Goal: Transaction & Acquisition: Purchase product/service

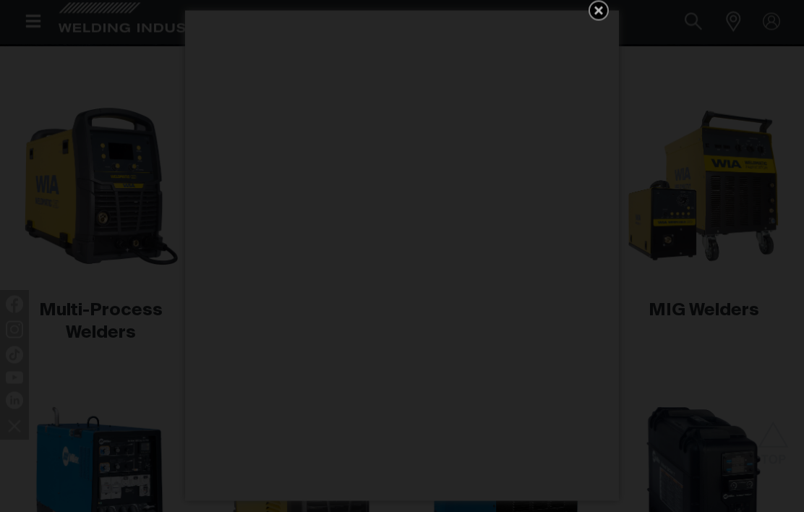
scroll to position [336, 0]
click at [603, 20] on icon "Get 5 WIA Welding Guides Free!" at bounding box center [598, 10] width 17 height 17
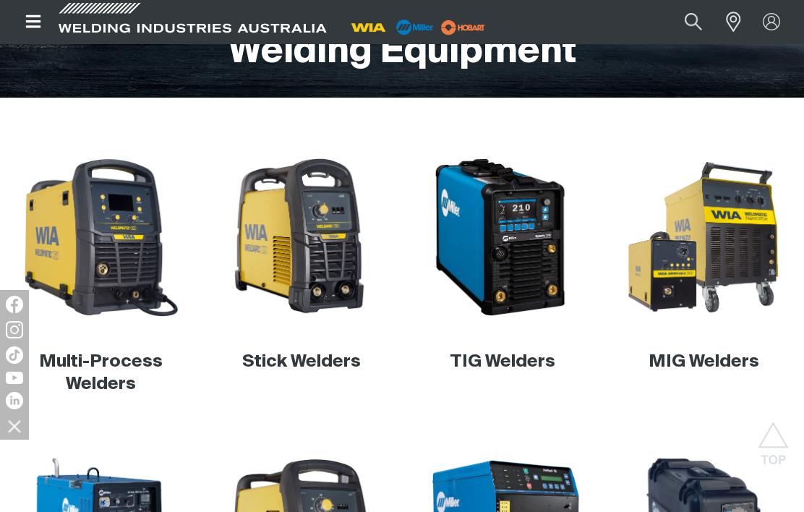
scroll to position [290, 0]
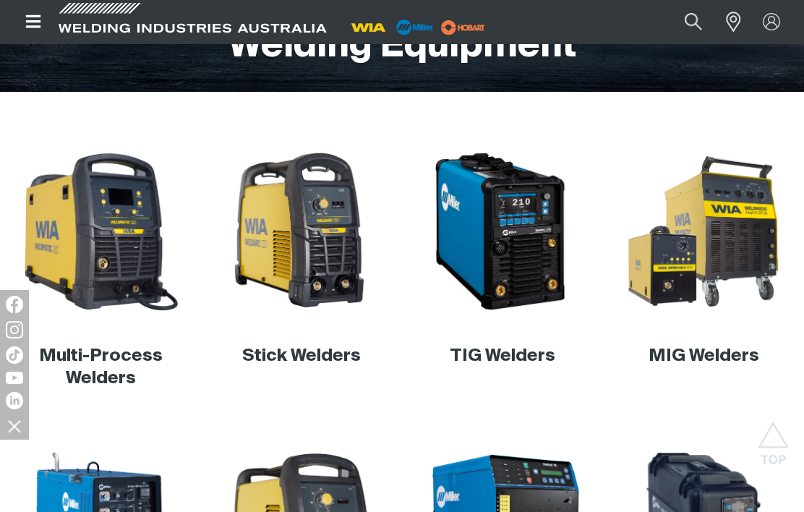
click at [112, 362] on link "Multi-Process Welders" at bounding box center [101, 367] width 124 height 40
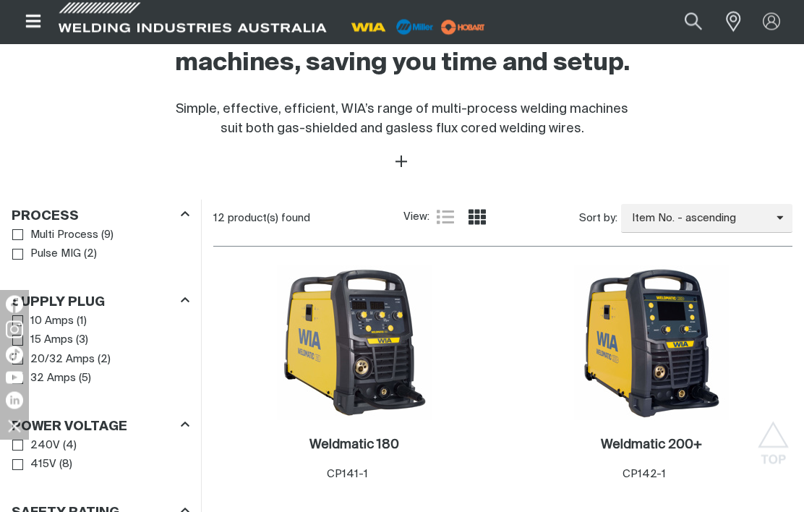
scroll to position [533, 0]
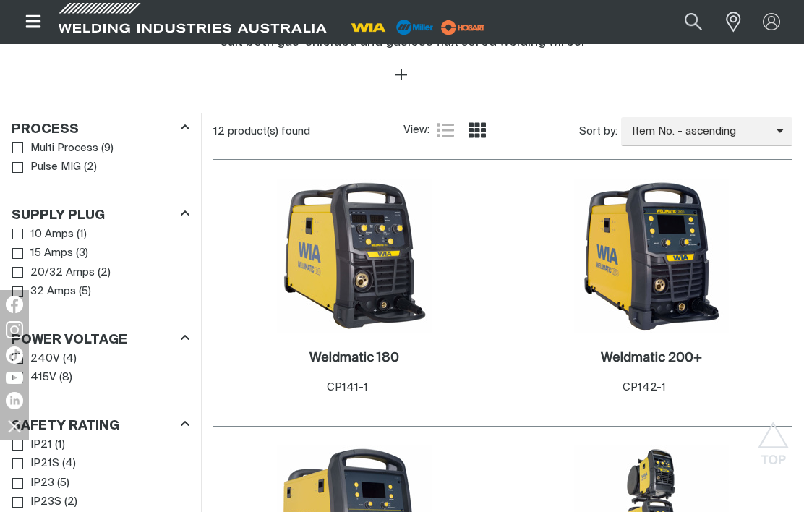
scroll to position [619, 0]
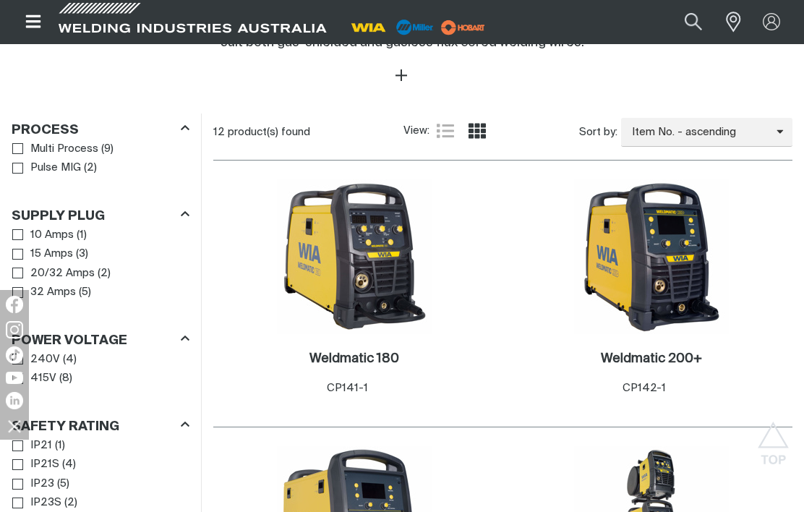
click at [651, 279] on img at bounding box center [651, 256] width 155 height 155
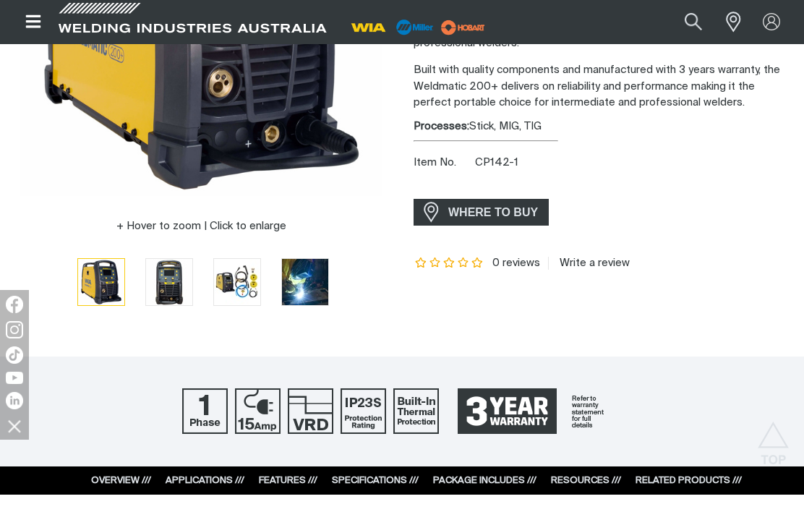
scroll to position [328, 0]
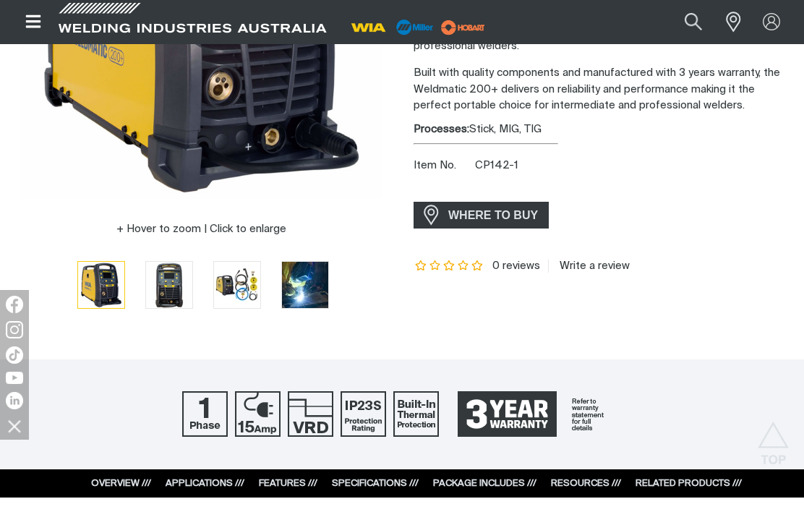
click at [497, 217] on span "WHERE TO BUY" at bounding box center [493, 214] width 108 height 23
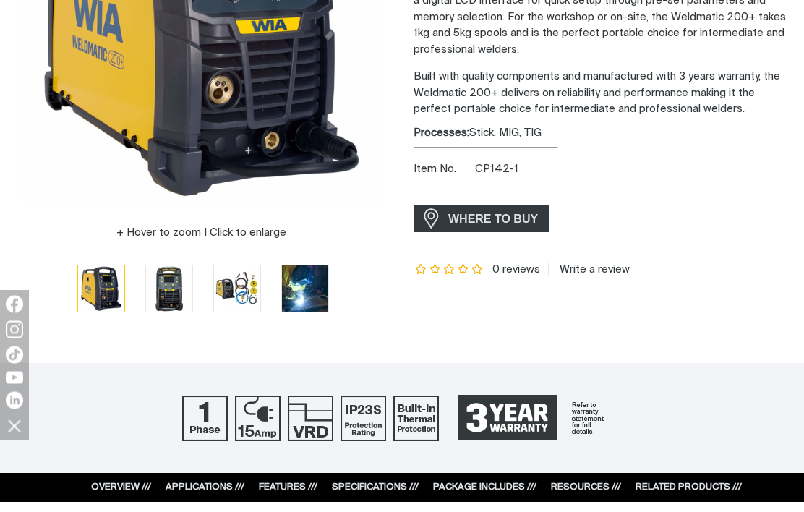
scroll to position [328, 0]
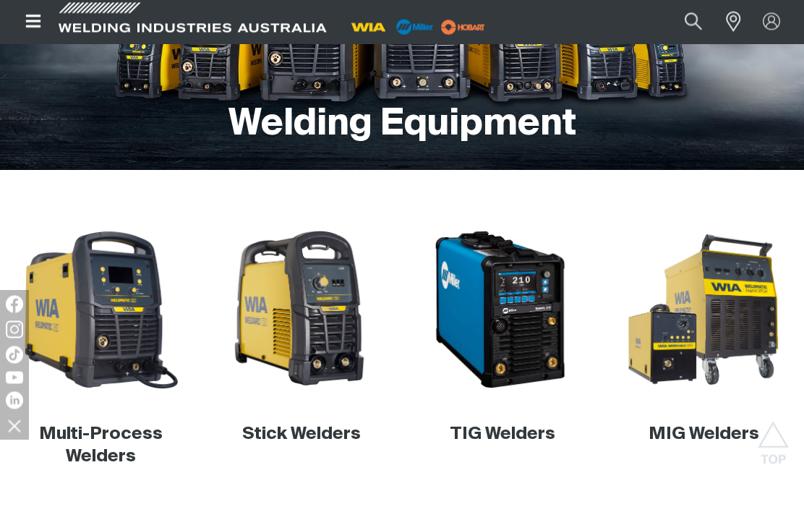
scroll to position [290, 0]
